Goal: Task Accomplishment & Management: Manage account settings

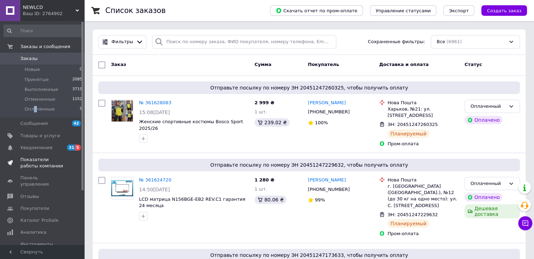
drag, startPoint x: 34, startPoint y: 111, endPoint x: 28, endPoint y: 155, distance: 44.2
click at [34, 112] on span "Оплаченные" at bounding box center [40, 109] width 30 height 6
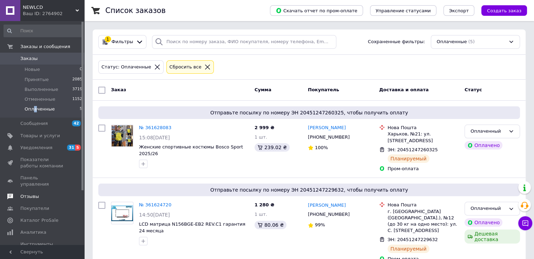
click at [28, 193] on span "Отзывы" at bounding box center [29, 196] width 19 height 6
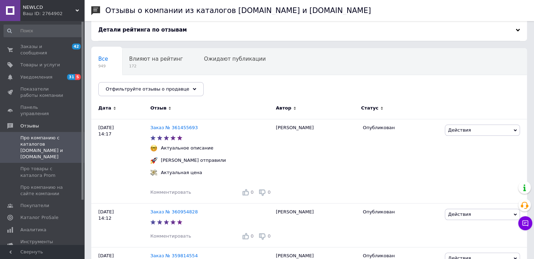
scroll to position [70, 0]
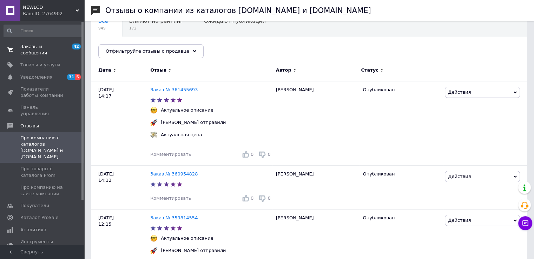
click at [48, 44] on span "Заказы и сообщения" at bounding box center [42, 50] width 45 height 13
